Goal: Find specific page/section: Find specific page/section

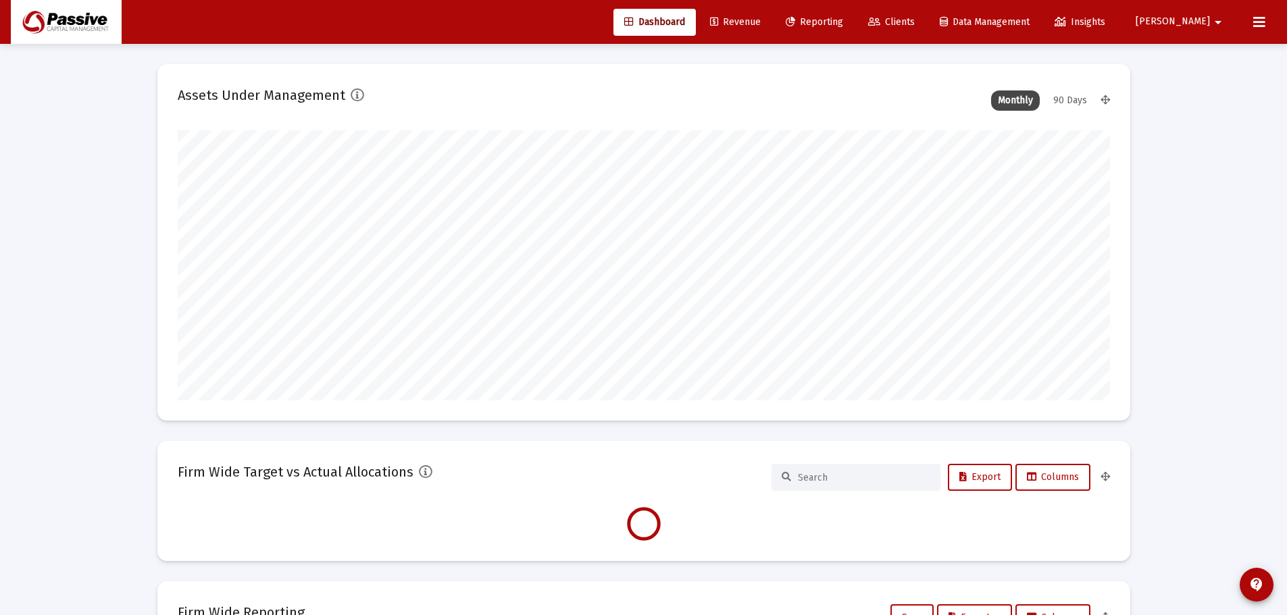
scroll to position [270, 502]
type input "[DATE]"
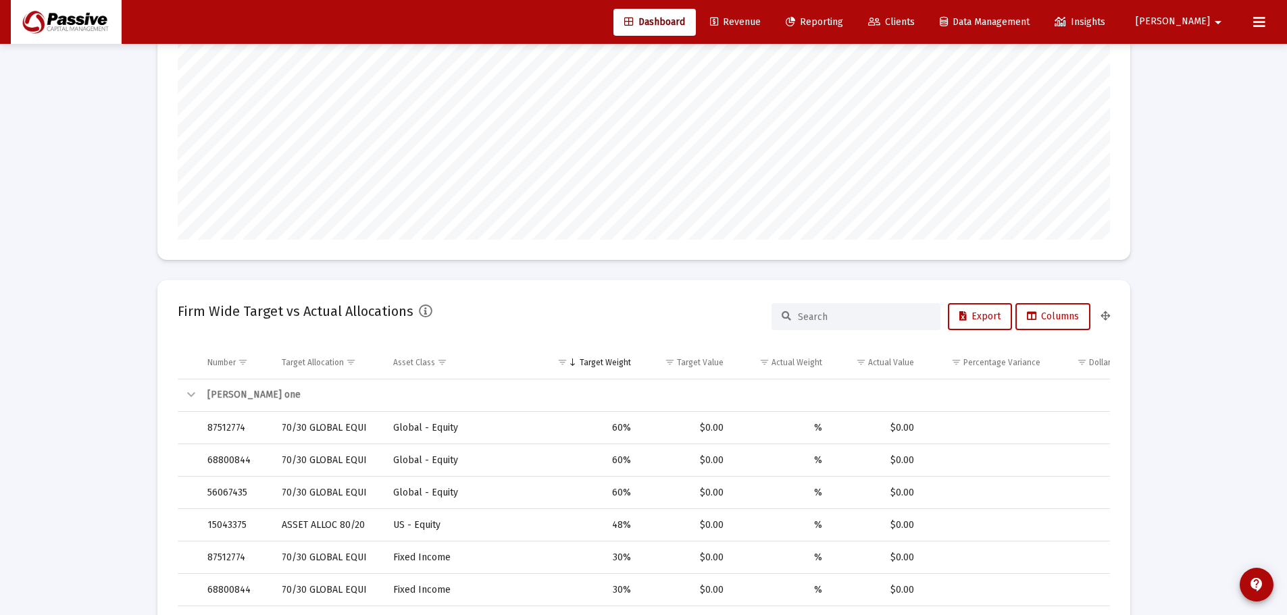
scroll to position [0, 0]
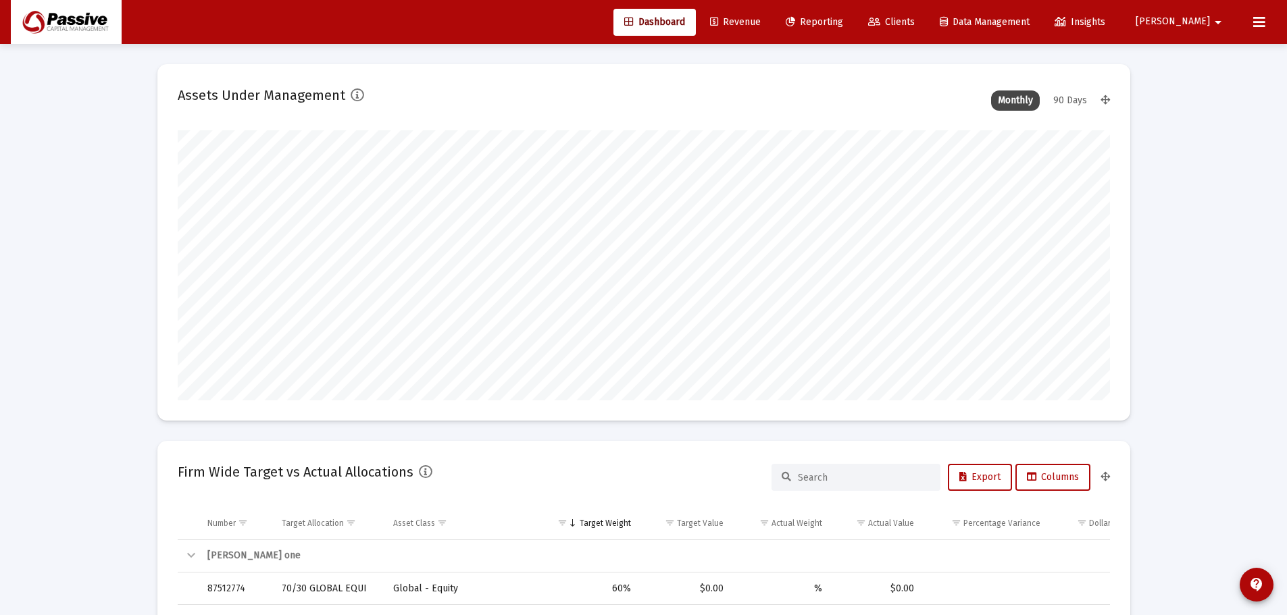
click at [914, 20] on span "Clients" at bounding box center [891, 21] width 47 height 11
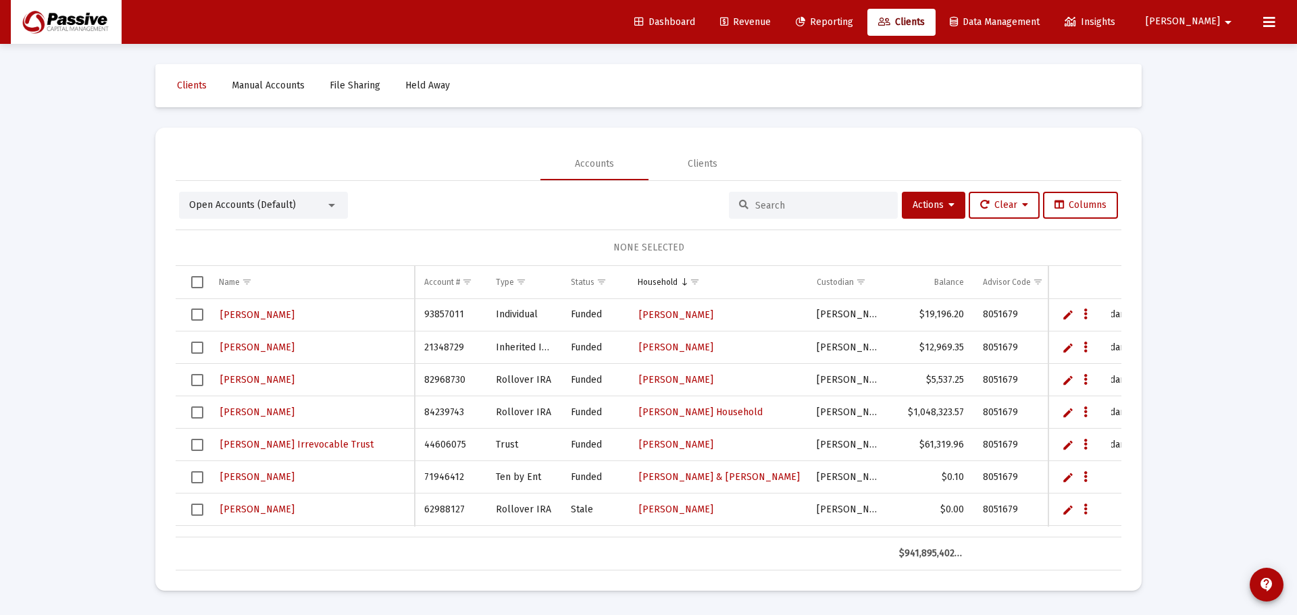
click at [766, 205] on input at bounding box center [821, 205] width 132 height 11
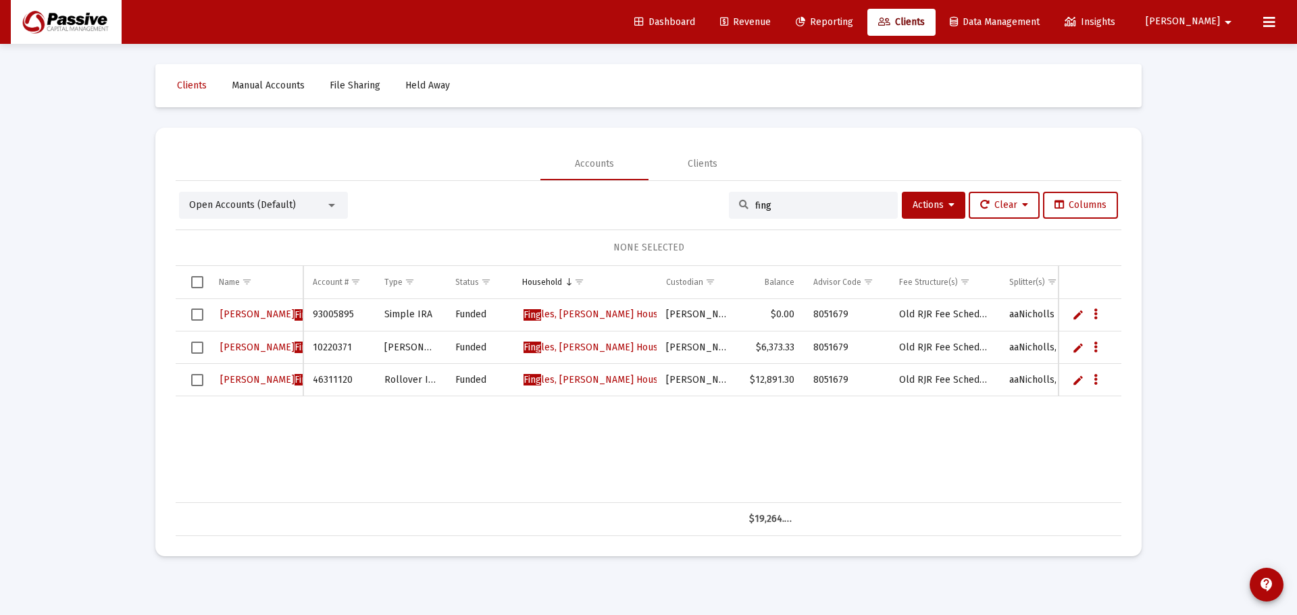
type input "fing"
click at [692, 26] on span "Dashboard" at bounding box center [664, 21] width 61 height 11
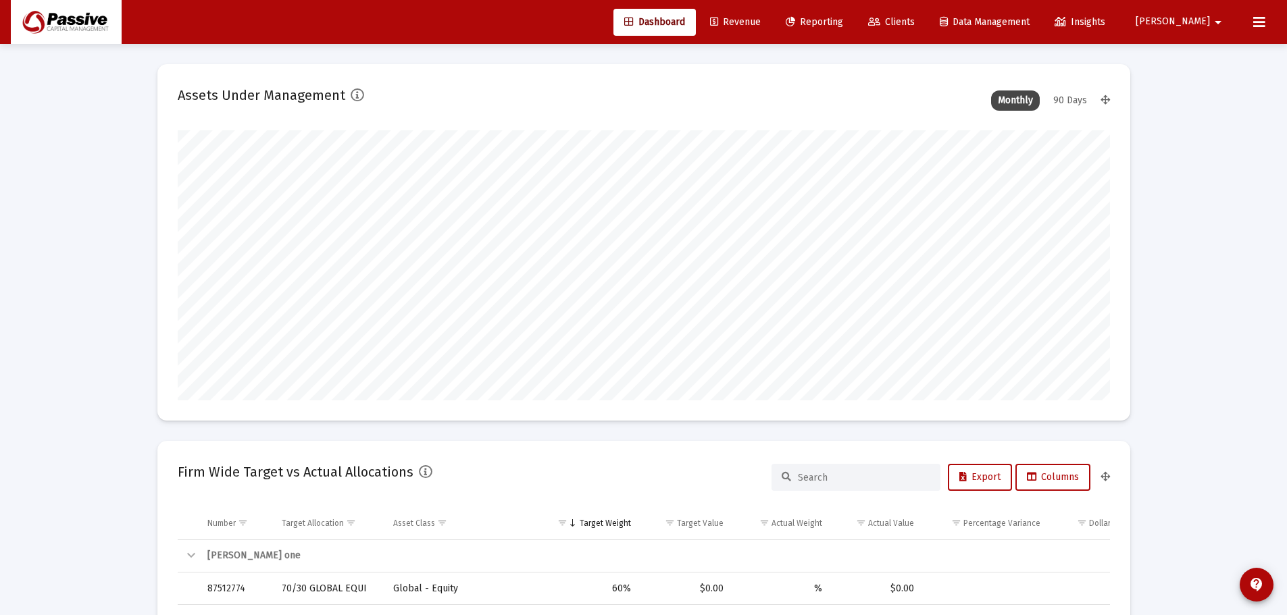
scroll to position [270, 502]
